Goal: Task Accomplishment & Management: Use online tool/utility

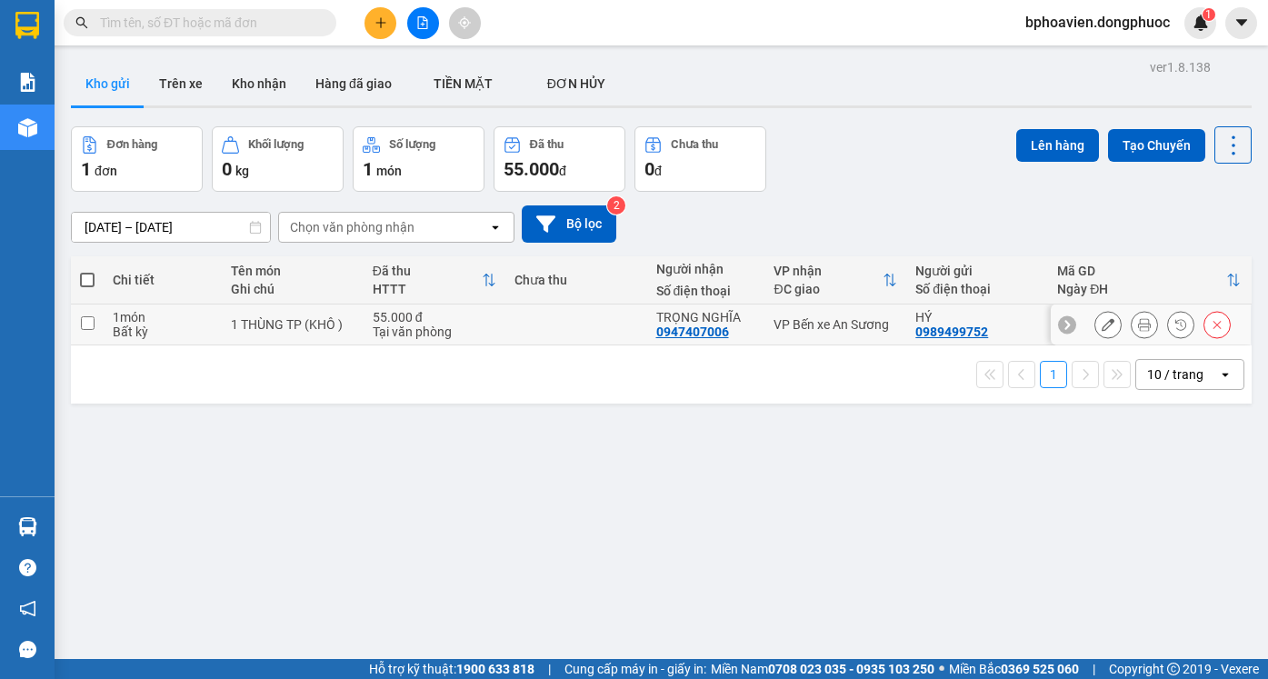
click at [81, 323] on input "checkbox" at bounding box center [88, 323] width 14 height 14
checkbox input "true"
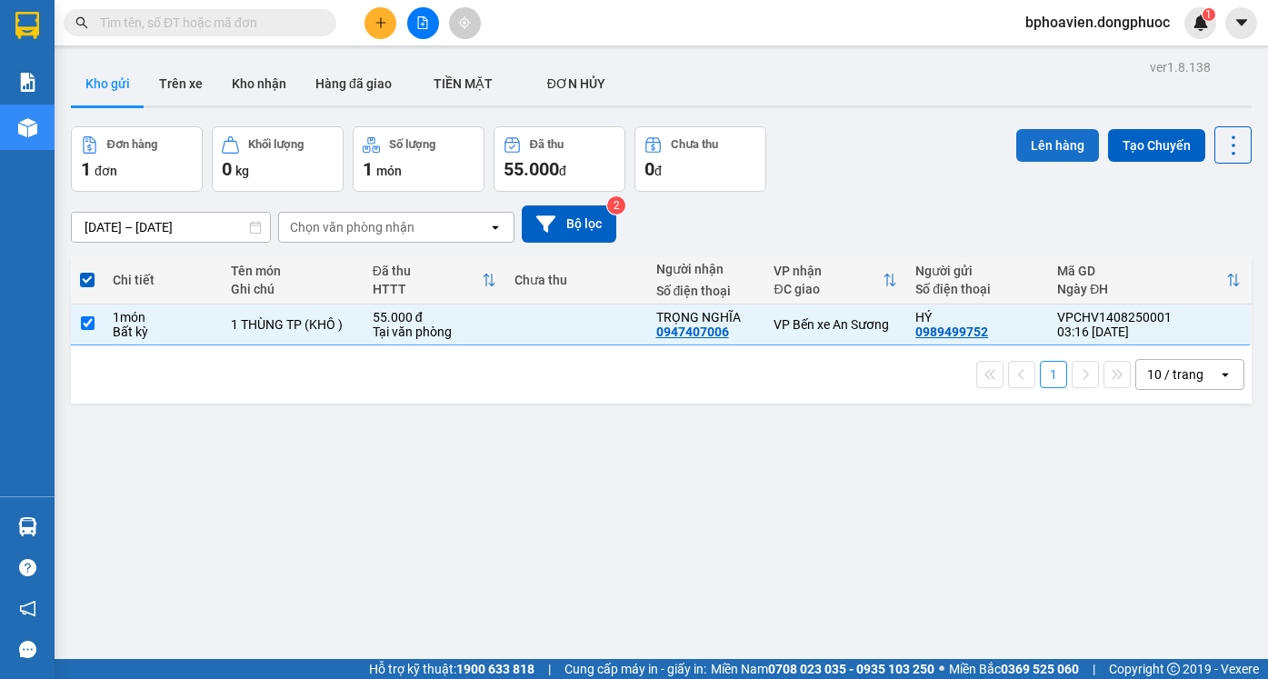
click at [1047, 147] on button "Lên hàng" at bounding box center [1057, 145] width 83 height 33
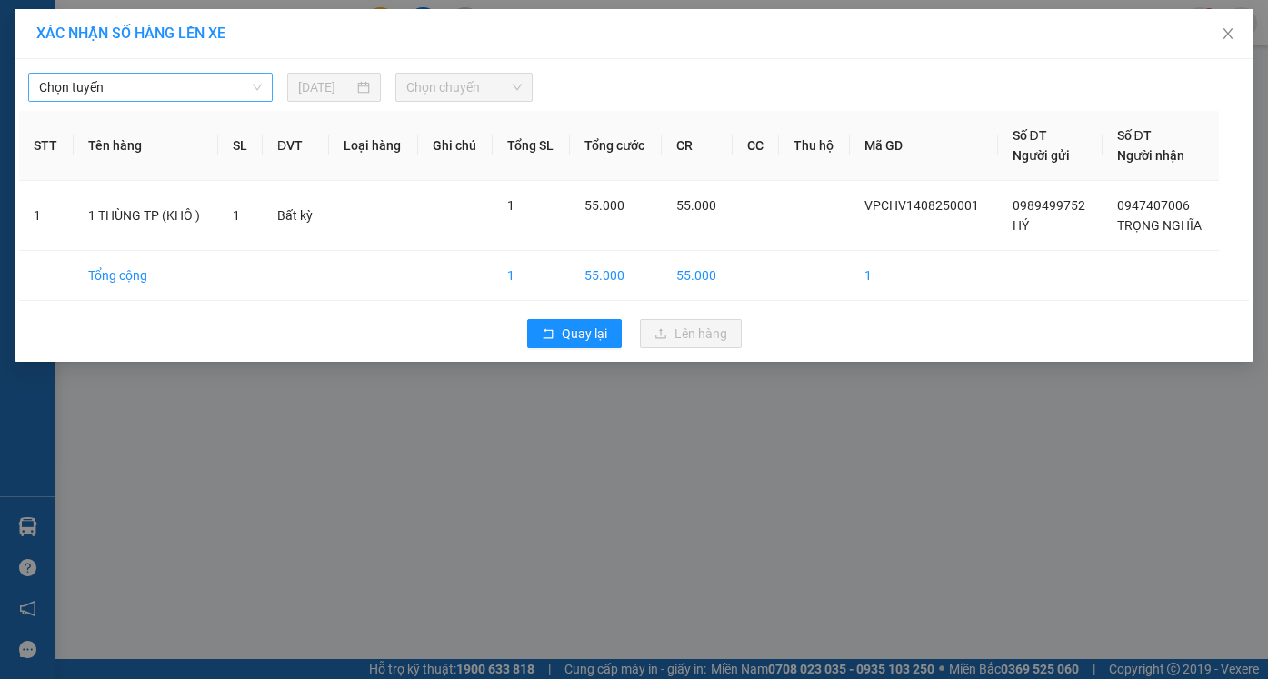
click at [257, 87] on span "Chọn tuyến" at bounding box center [150, 87] width 223 height 27
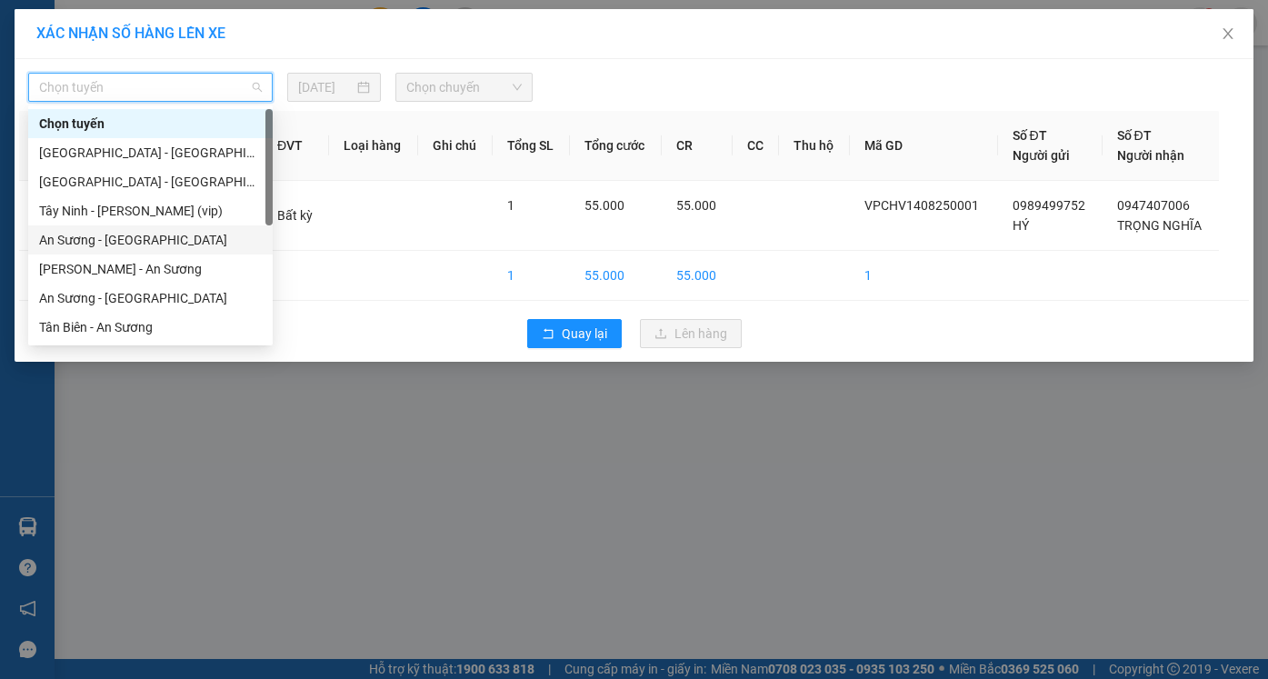
scroll to position [91, 0]
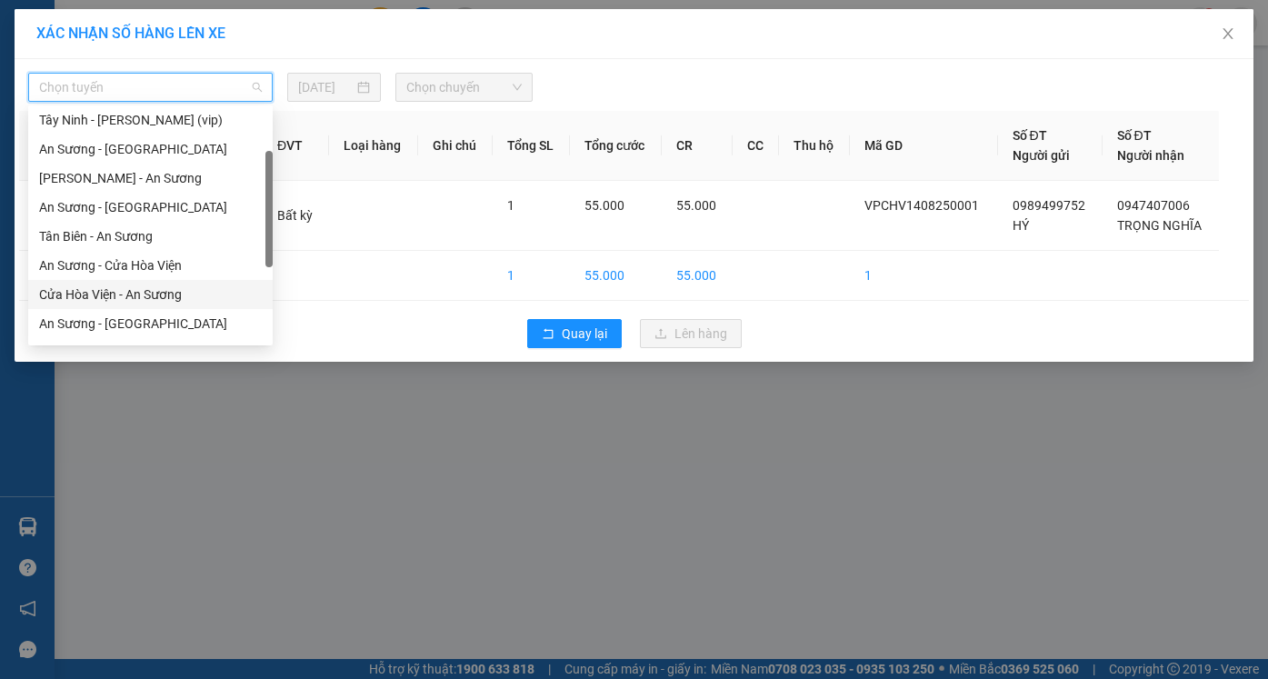
click at [154, 297] on div "Cửa Hòa Viện - An Sương" at bounding box center [150, 294] width 223 height 20
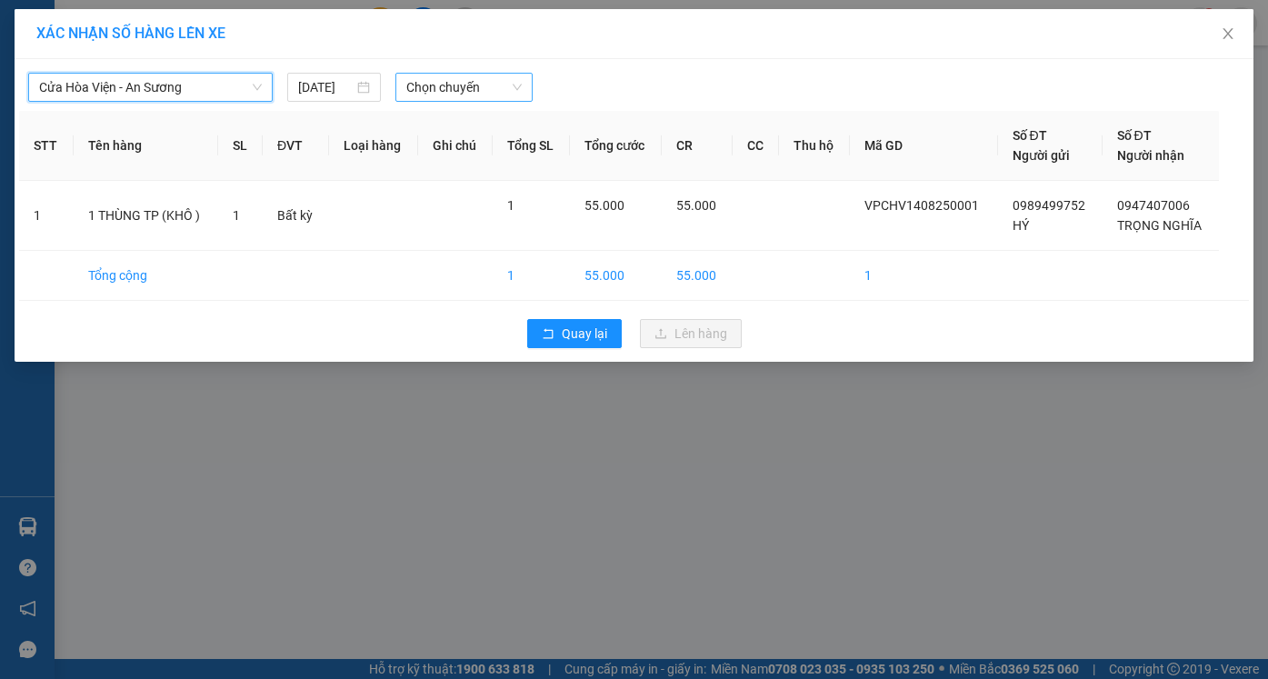
click at [514, 86] on span "Chọn chuyến" at bounding box center [463, 87] width 114 height 27
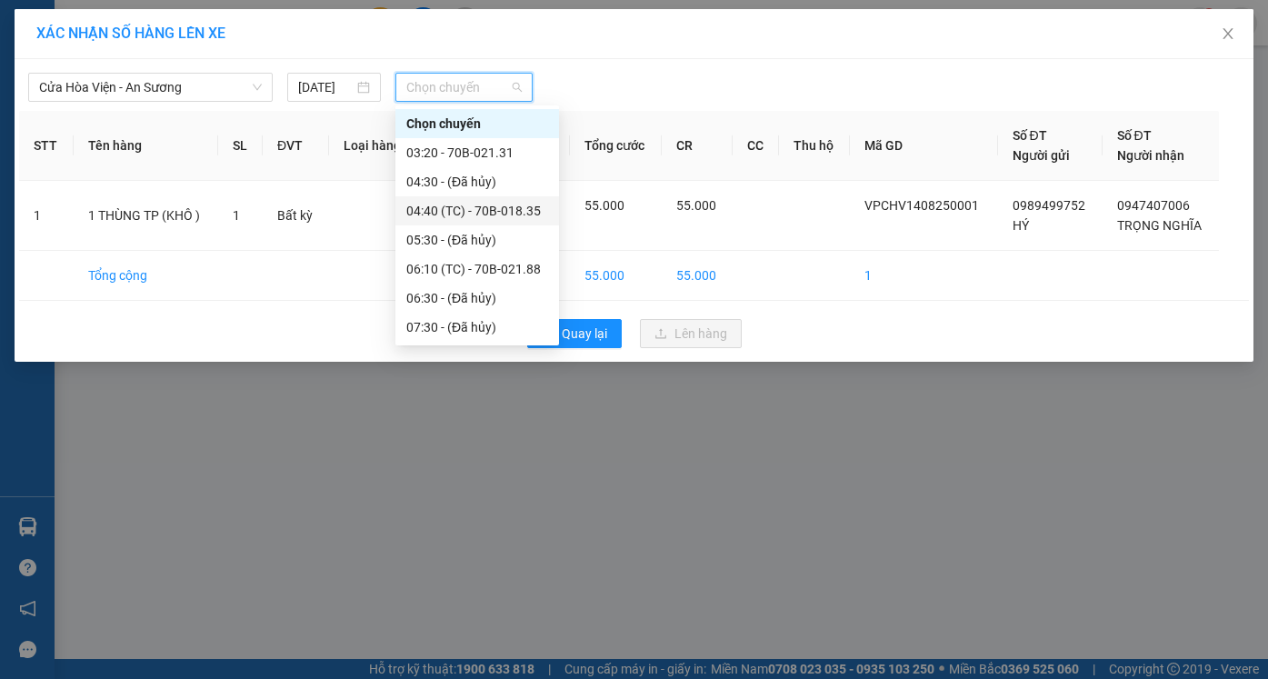
click at [512, 209] on div "04:40 (TC) - 70B-018.35" at bounding box center [477, 211] width 142 height 20
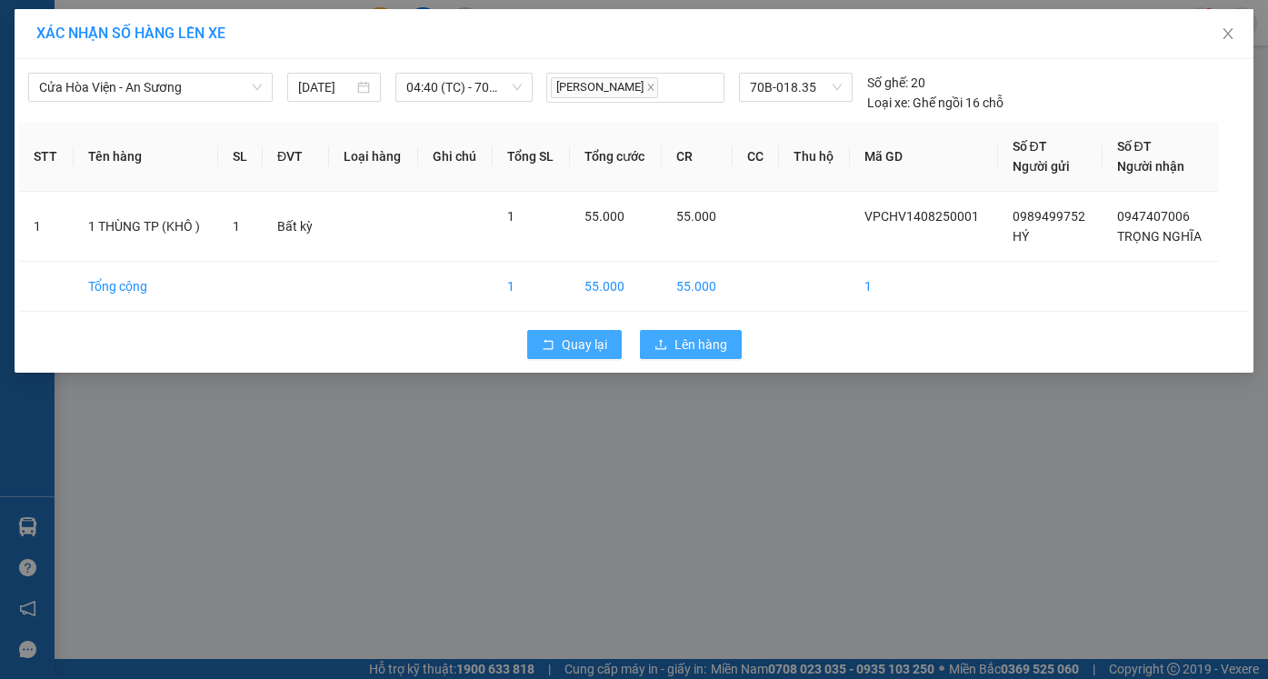
drag, startPoint x: 686, startPoint y: 342, endPoint x: 573, endPoint y: 343, distance: 112.7
click at [678, 342] on span "Lên hàng" at bounding box center [700, 344] width 53 height 20
